Goal: Communication & Community: Answer question/provide support

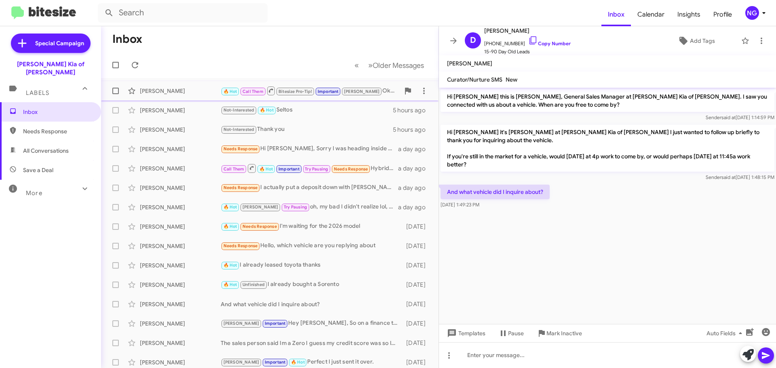
click at [359, 83] on div "[PERSON_NAME] 🔥 Hot Call Them Bitesize Pro-Tip! Important [PERSON_NAME] awesome…" at bounding box center [269, 91] width 324 height 16
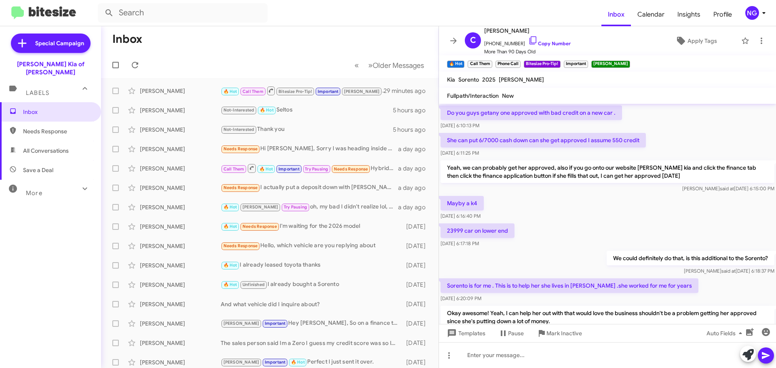
scroll to position [304, 0]
click at [676, 204] on div "Mayby a k4 [DATE] 6:16:40 PM" at bounding box center [607, 208] width 337 height 27
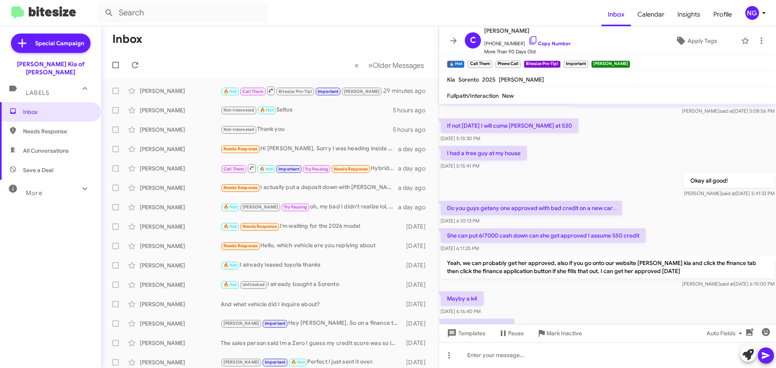
scroll to position [223, 0]
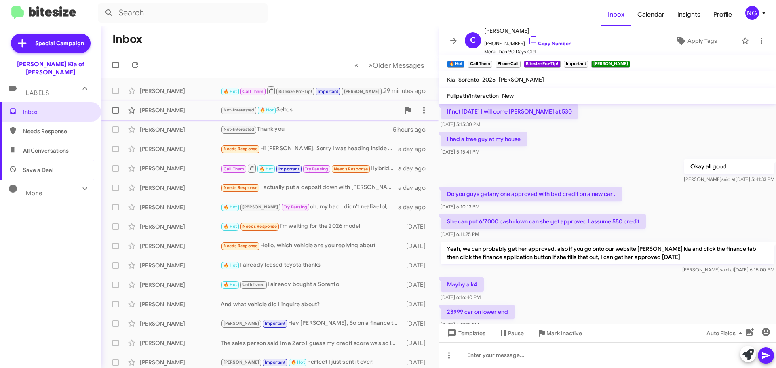
click at [322, 111] on div "Not-Interested 🔥 Hot Seltos" at bounding box center [310, 109] width 179 height 9
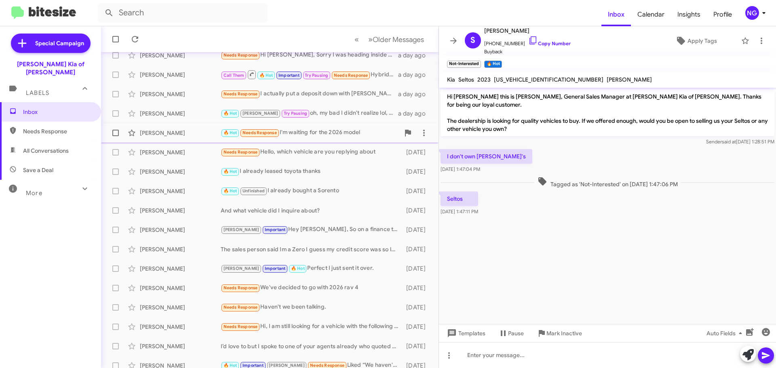
scroll to position [101, 0]
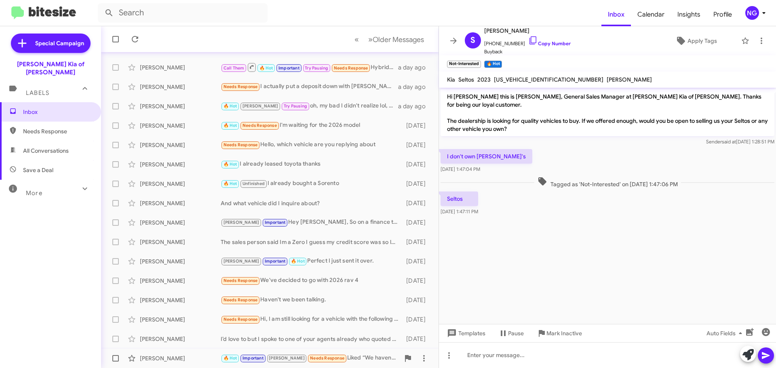
click at [145, 356] on div "[PERSON_NAME]" at bounding box center [180, 358] width 81 height 8
